Goal: Transaction & Acquisition: Purchase product/service

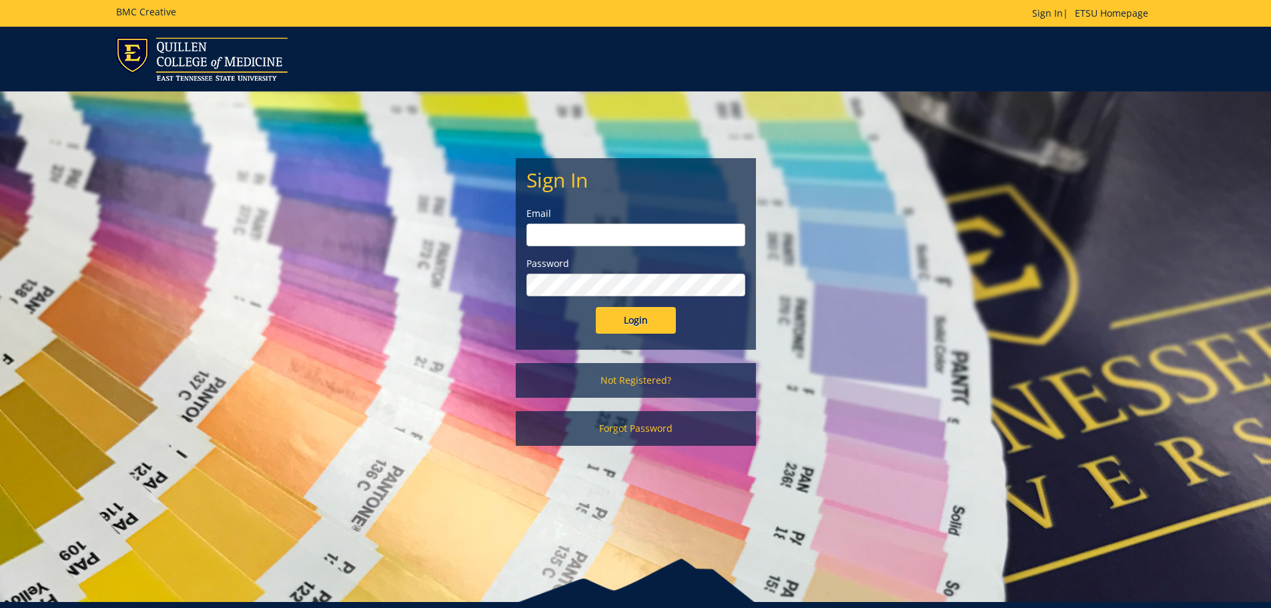
click at [580, 233] on input "email" at bounding box center [635, 234] width 219 height 23
type input "[EMAIL_ADDRESS][DOMAIN_NAME]"
click at [596, 307] on input "Login" at bounding box center [636, 320] width 80 height 27
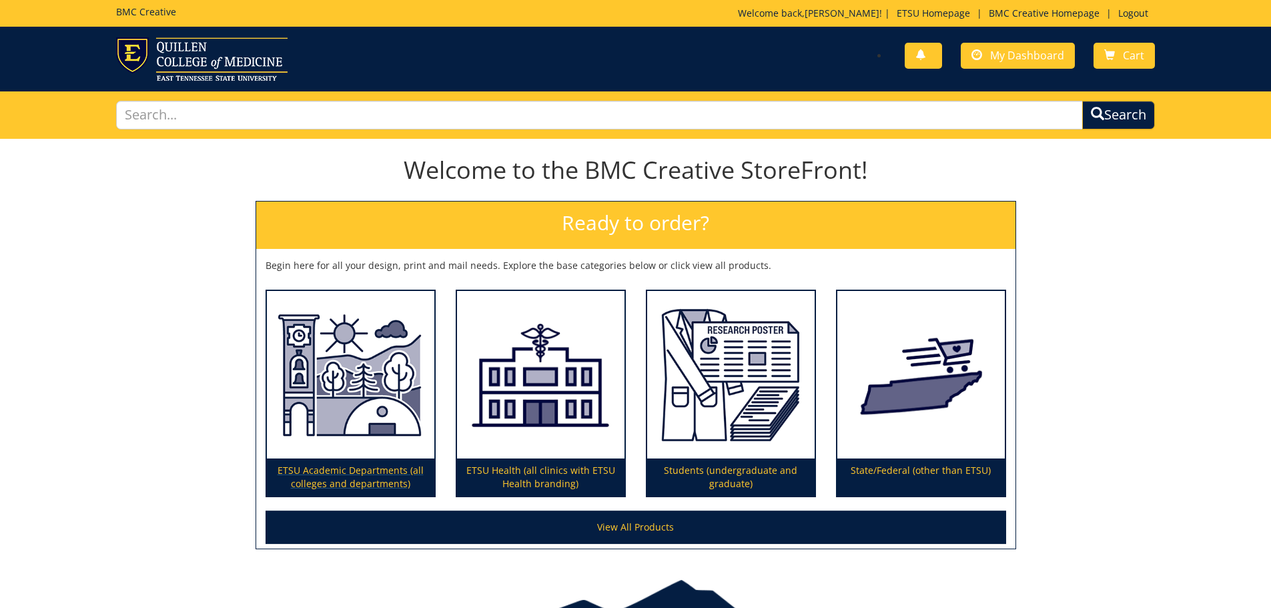
scroll to position [67, 0]
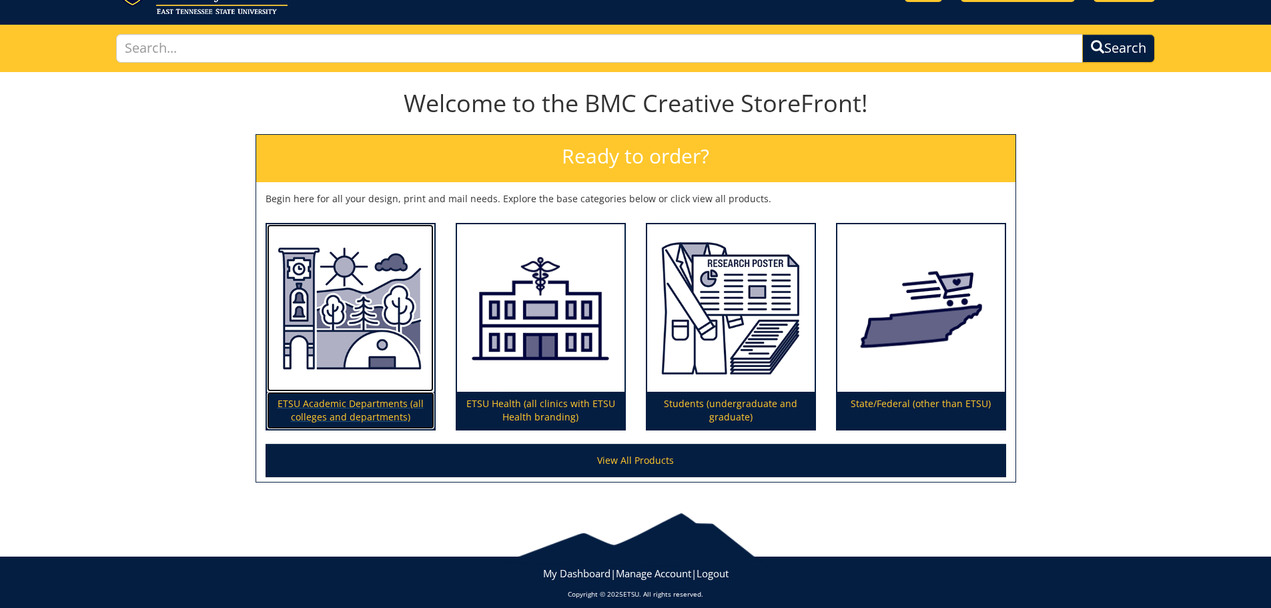
click at [376, 412] on p "ETSU Academic Departments (all colleges and departments)" at bounding box center [350, 410] width 167 height 37
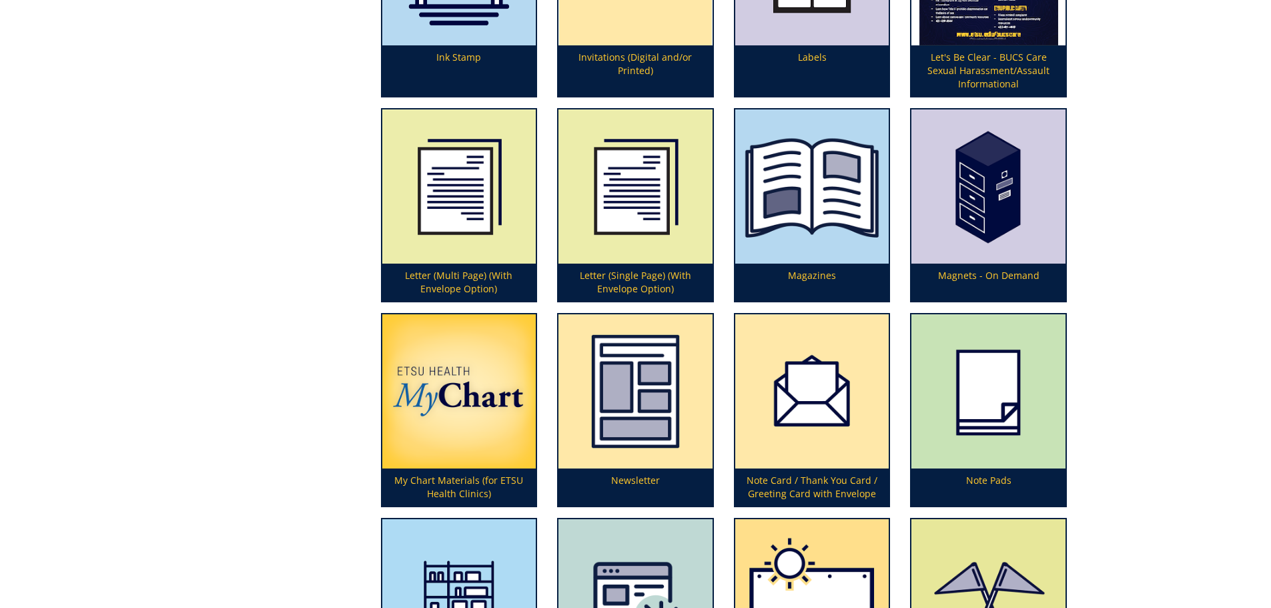
scroll to position [2801, 0]
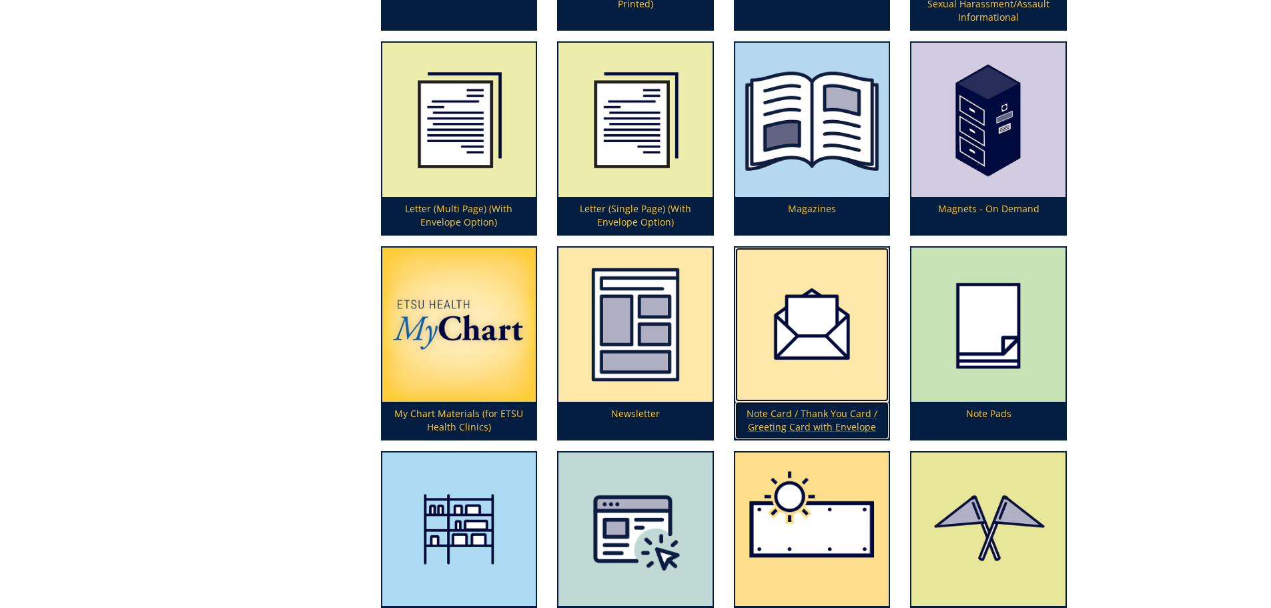
click at [820, 412] on p "Note Card / Thank You Card / Greeting Card with Envelope" at bounding box center [812, 420] width 154 height 37
